Goal: Task Accomplishment & Management: Use online tool/utility

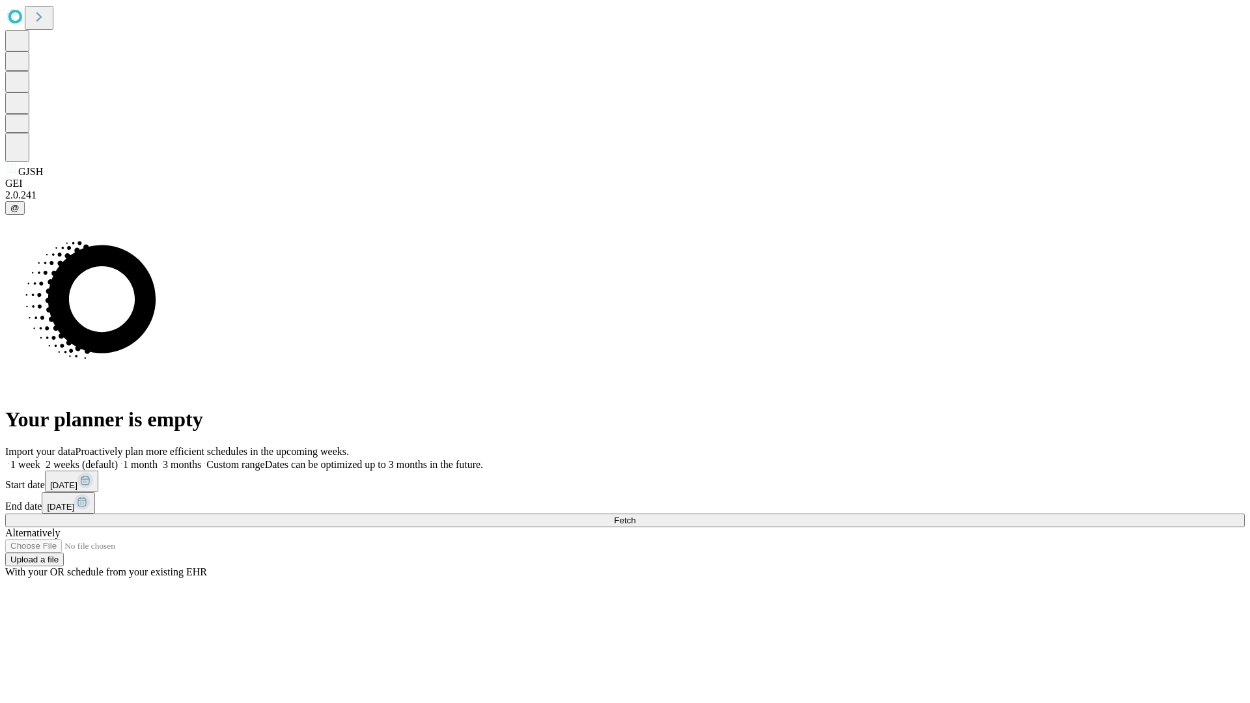
click at [635, 516] on span "Fetch" at bounding box center [624, 521] width 21 height 10
